Goal: Find specific page/section: Find specific page/section

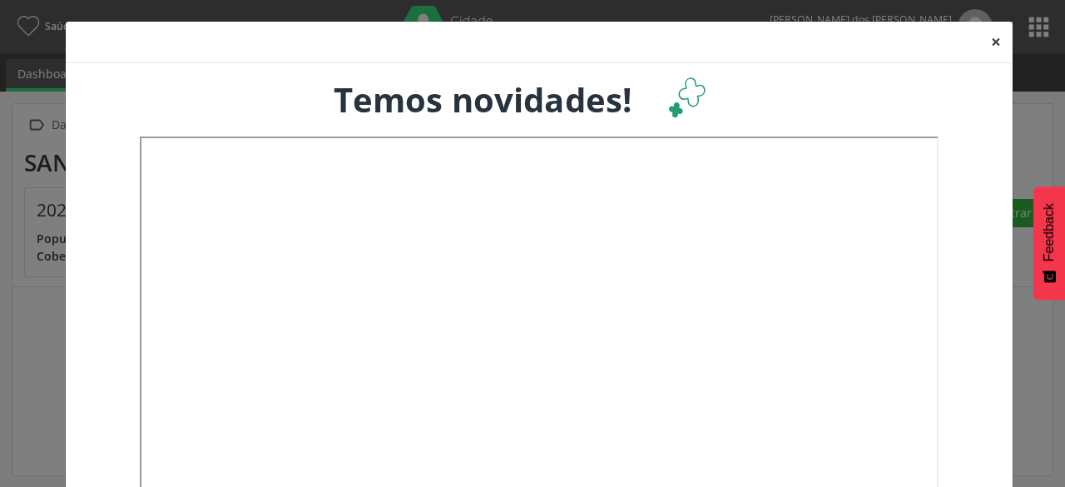
click at [992, 37] on button "×" at bounding box center [995, 42] width 33 height 41
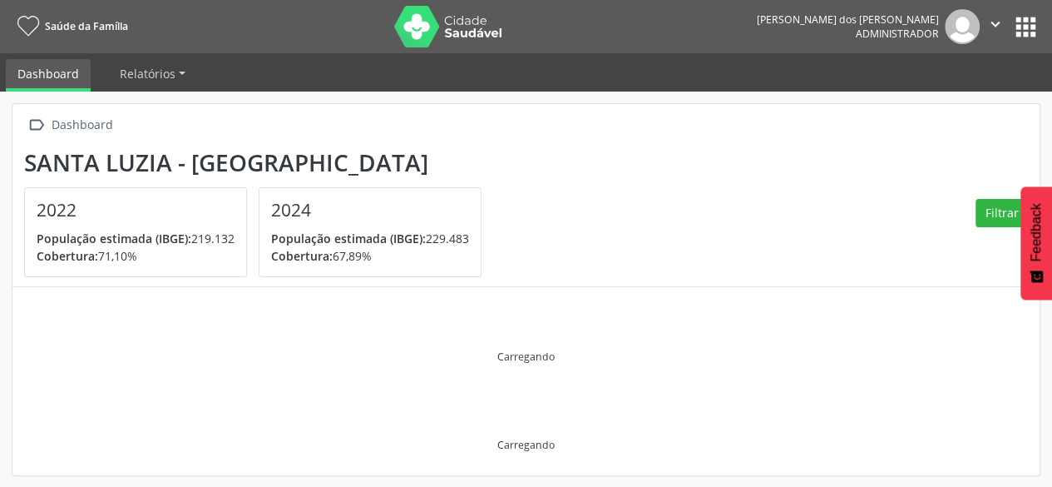
click at [1022, 17] on button "apps" at bounding box center [1025, 26] width 29 height 29
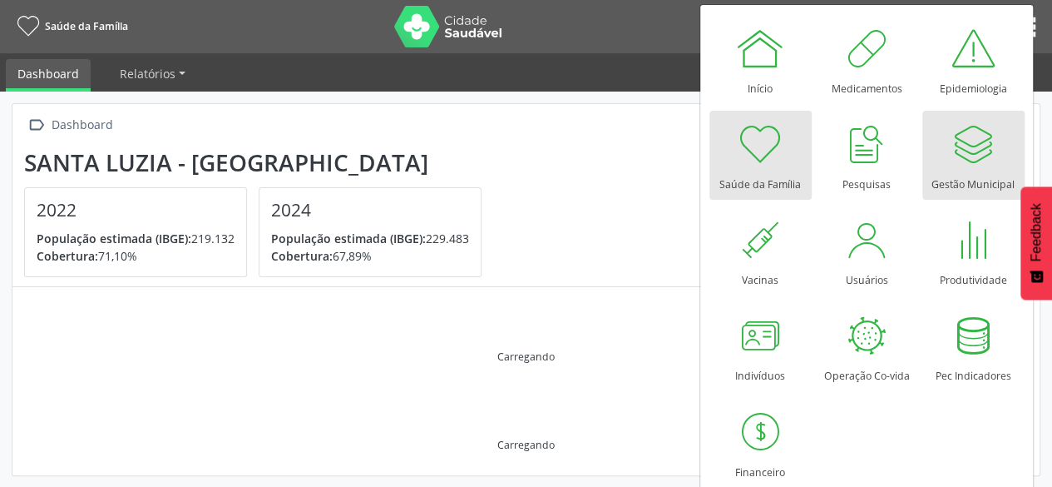
click at [961, 176] on div "Gestão Municipal" at bounding box center [973, 180] width 83 height 22
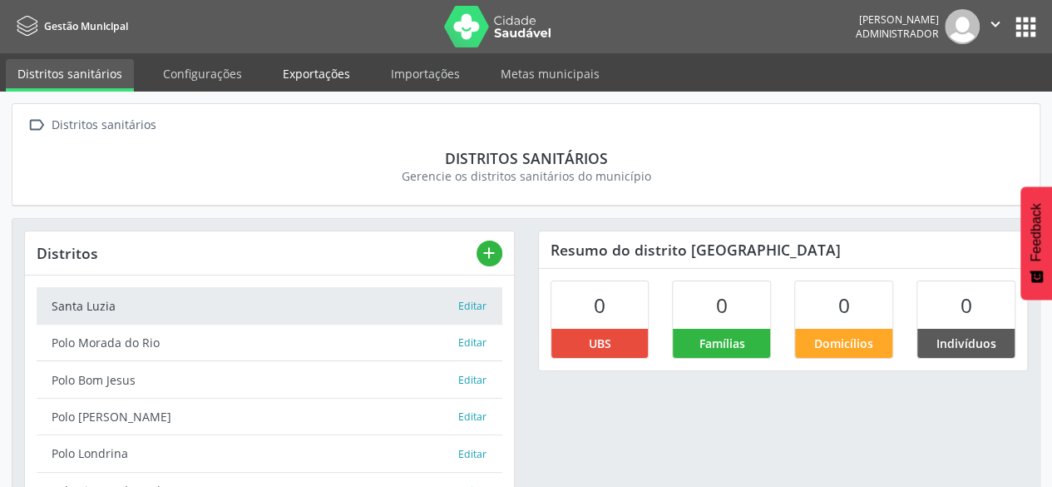
click at [299, 73] on link "Exportações" at bounding box center [316, 73] width 91 height 29
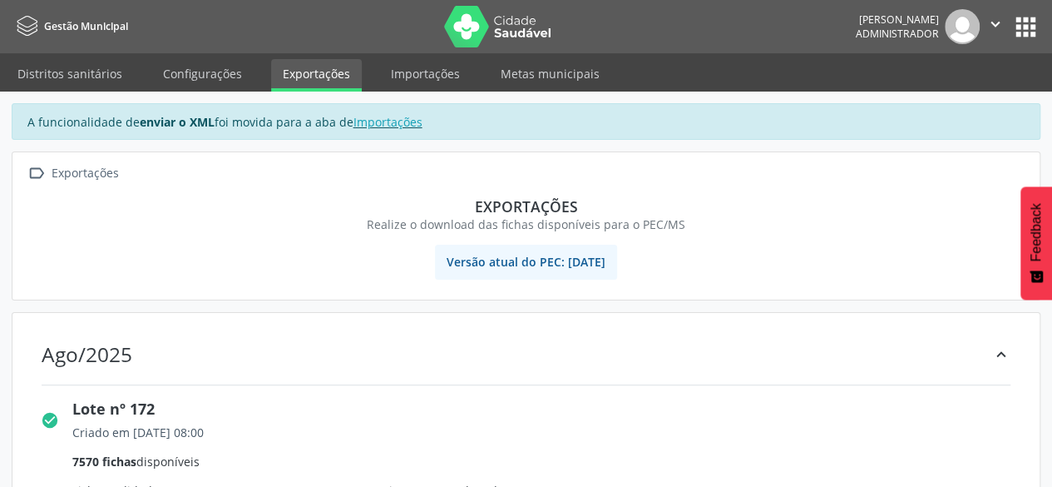
click at [1014, 33] on button "apps" at bounding box center [1025, 26] width 29 height 29
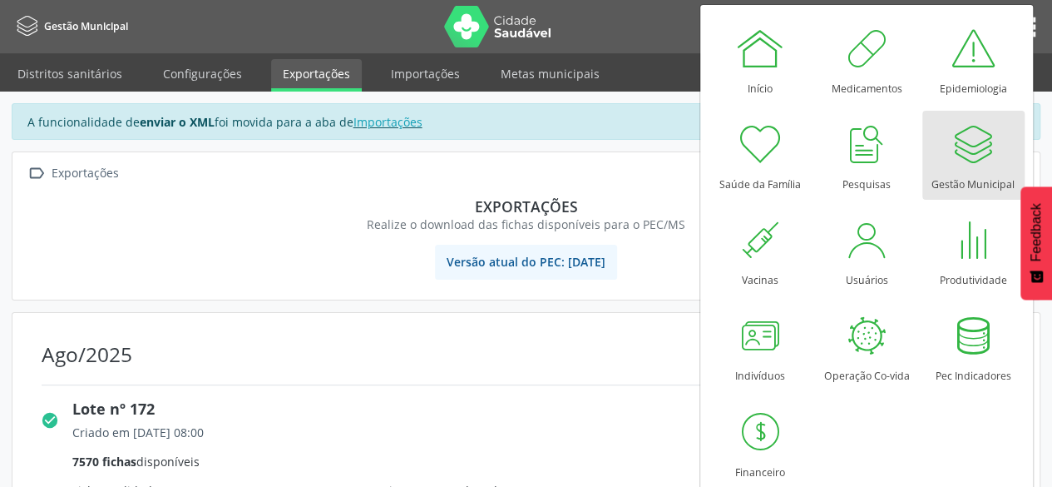
click at [951, 174] on div "Gestão Municipal" at bounding box center [973, 180] width 83 height 22
